Goal: Information Seeking & Learning: Learn about a topic

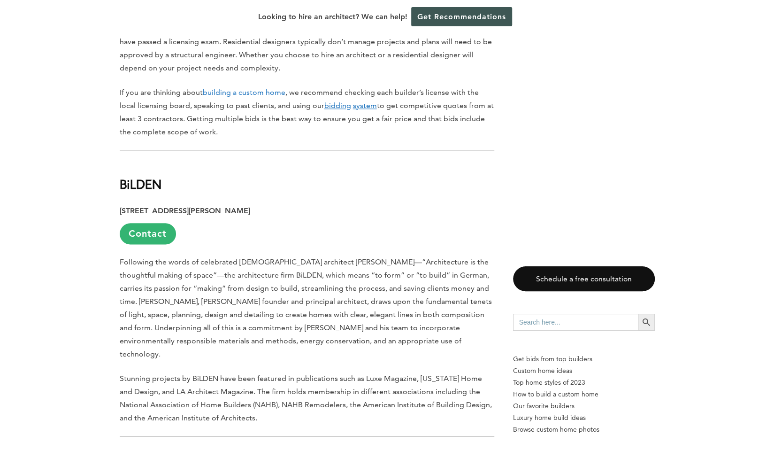
scroll to position [717, 0]
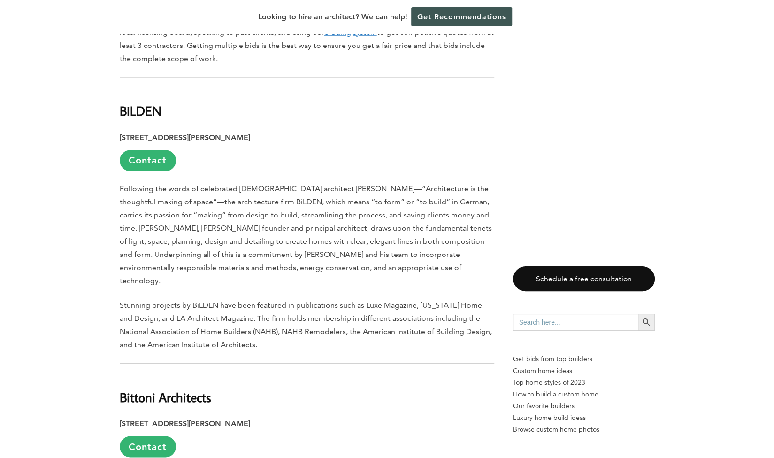
click at [230, 189] on p "Following the words of celebrated [DEMOGRAPHIC_DATA] architect [PERSON_NAME]—“A…" at bounding box center [307, 234] width 375 height 105
copy p "BiLDEN"
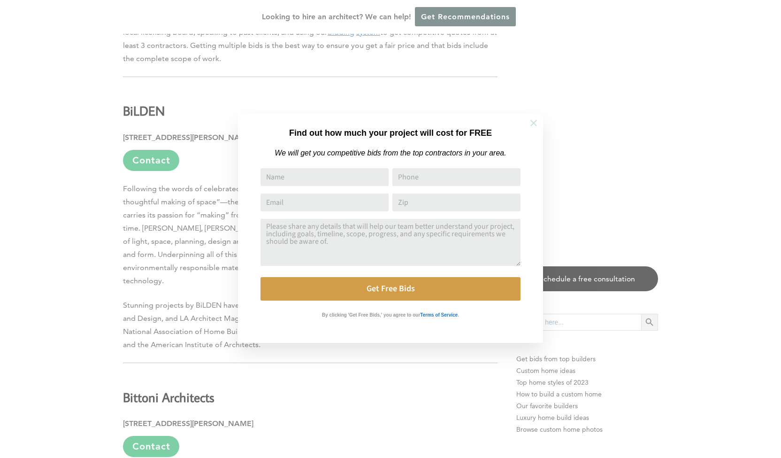
click at [536, 127] on icon at bounding box center [534, 123] width 10 height 10
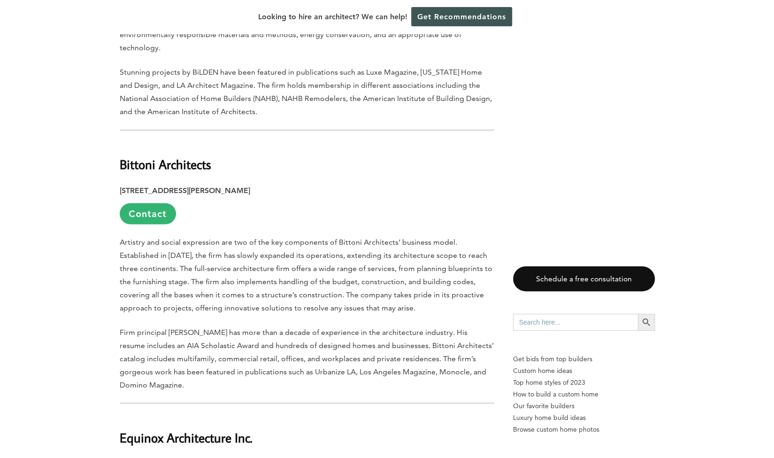
scroll to position [973, 0]
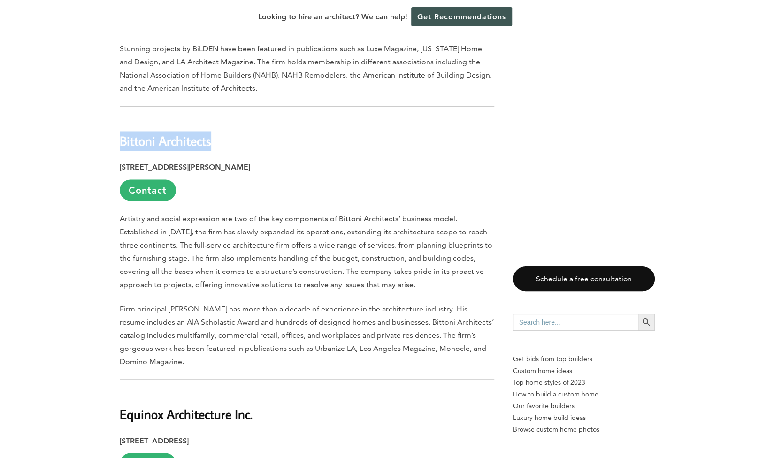
drag, startPoint x: 226, startPoint y: 119, endPoint x: 115, endPoint y: 115, distance: 111.8
drag, startPoint x: 117, startPoint y: 115, endPoint x: 208, endPoint y: 111, distance: 90.7
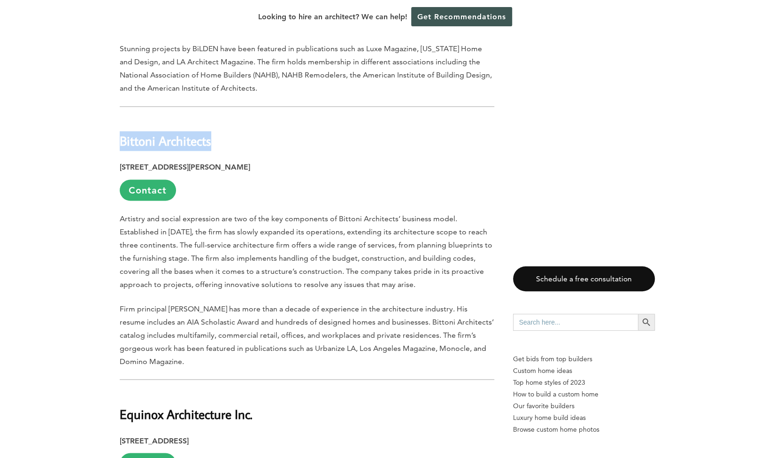
copy h2 "Bittoni Architects"
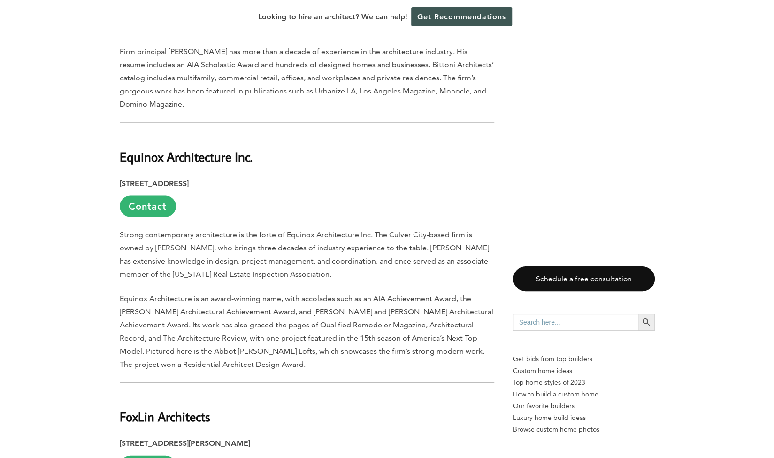
scroll to position [1236, 0]
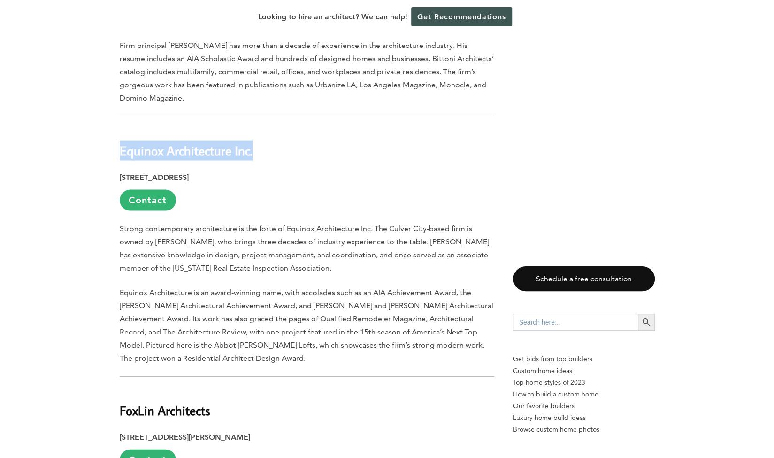
drag, startPoint x: 258, startPoint y: 126, endPoint x: 109, endPoint y: 118, distance: 149.1
copy h2 "Equinox Architecture Inc."
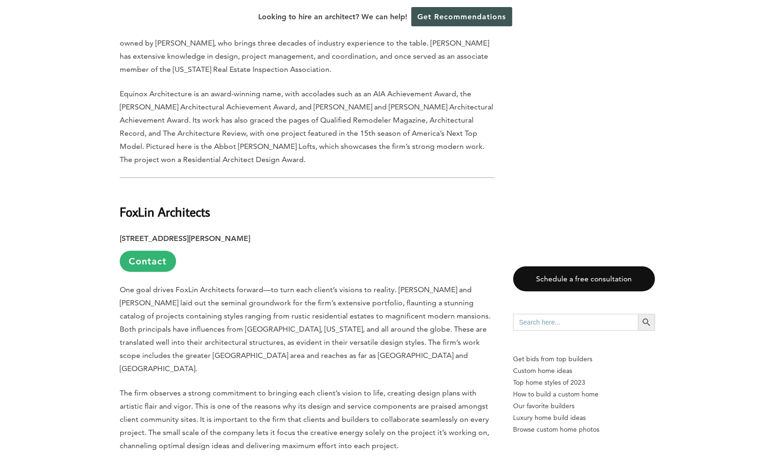
scroll to position [1435, 0]
drag, startPoint x: 221, startPoint y: 188, endPoint x: 109, endPoint y: 185, distance: 112.3
copy h2 "FoxLin Architects"
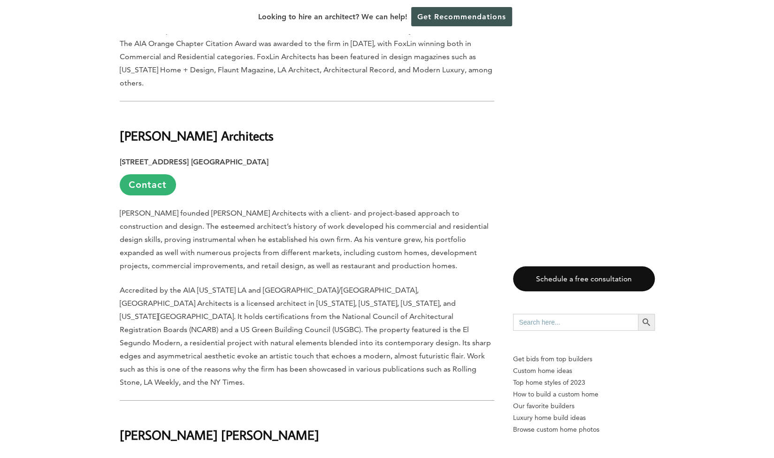
scroll to position [1875, 0]
drag, startPoint x: 229, startPoint y: 98, endPoint x: 116, endPoint y: 106, distance: 112.6
click at [126, 112] on h2 "[PERSON_NAME] Architects" at bounding box center [307, 128] width 375 height 32
click at [122, 112] on h2 "[PERSON_NAME] Architects" at bounding box center [307, 128] width 375 height 32
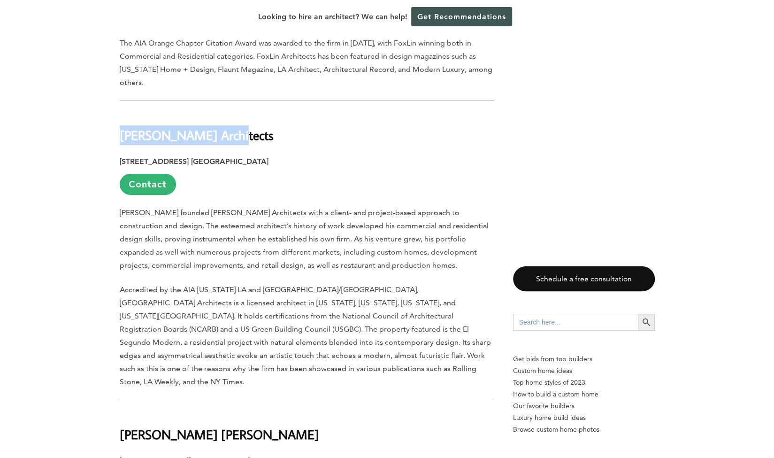
copy h2 "[PERSON_NAME] Architects"
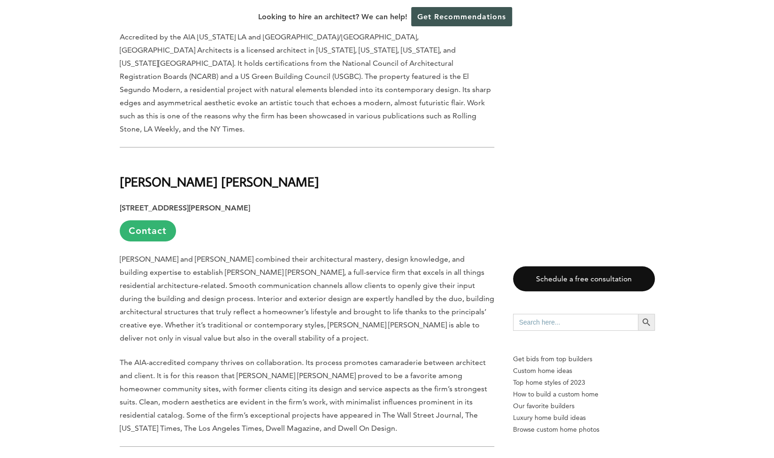
scroll to position [2138, 0]
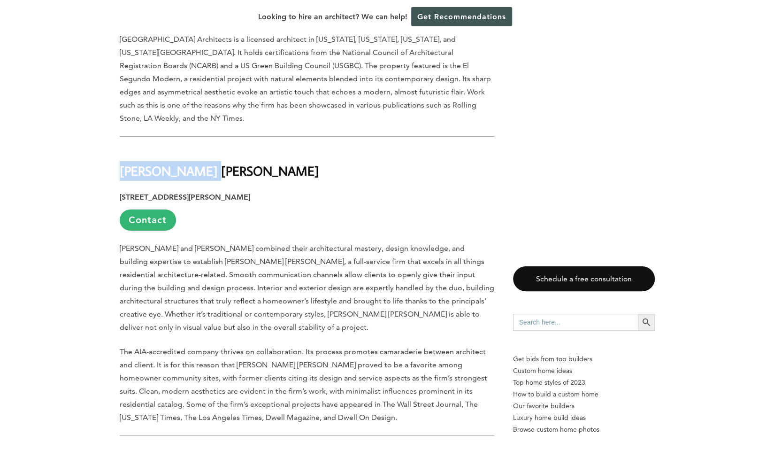
drag, startPoint x: 209, startPoint y: 122, endPoint x: 106, endPoint y: 119, distance: 103.8
copy h2 "[PERSON_NAME] [PERSON_NAME]"
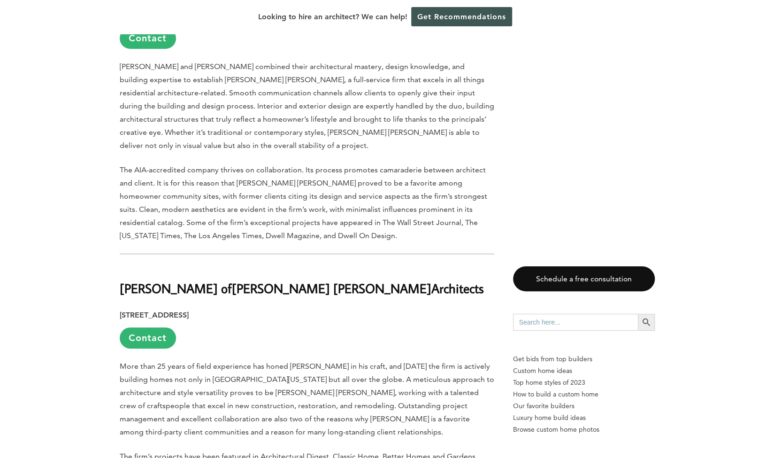
scroll to position [2320, 0]
